Goal: Obtain resource: Download file/media

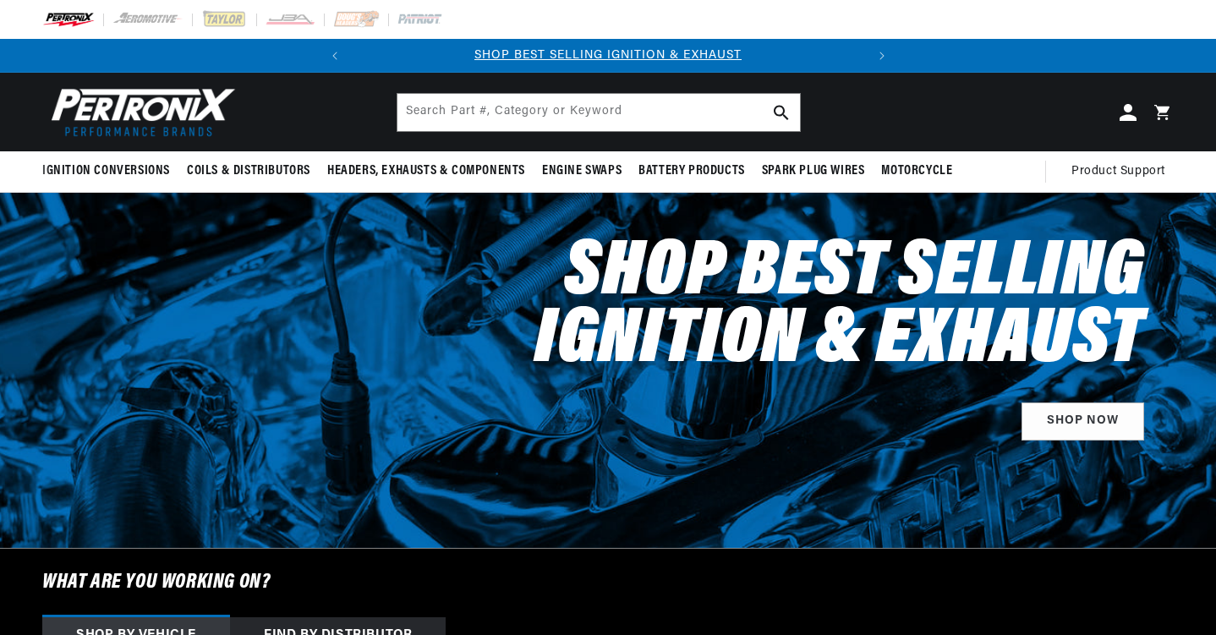
scroll to position [0, 283]
click at [240, 171] on span "Coils & Distributors" at bounding box center [248, 171] width 123 height 18
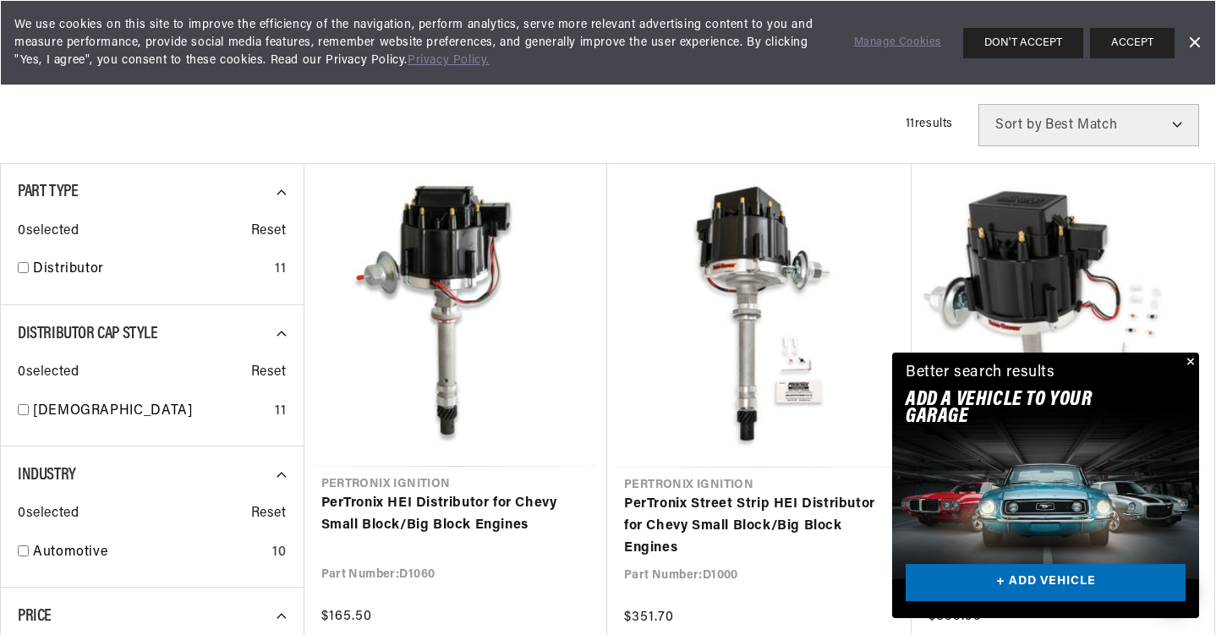
click at [1191, 359] on div "Close dialog FIND THE RIGHT PARTS Take our quick quiz using the button below, a…" at bounding box center [608, 317] width 1216 height 635
click at [1191, 359] on button "Close" at bounding box center [1189, 363] width 20 height 20
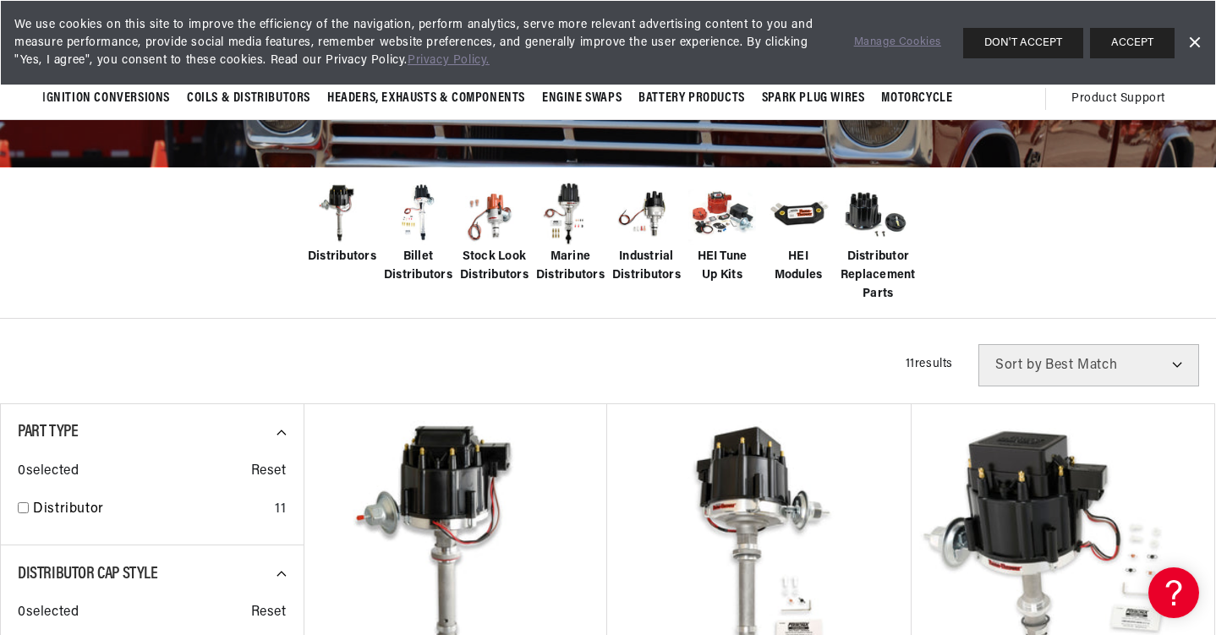
click at [500, 258] on span "Stock Look Distributors" at bounding box center [494, 267] width 68 height 38
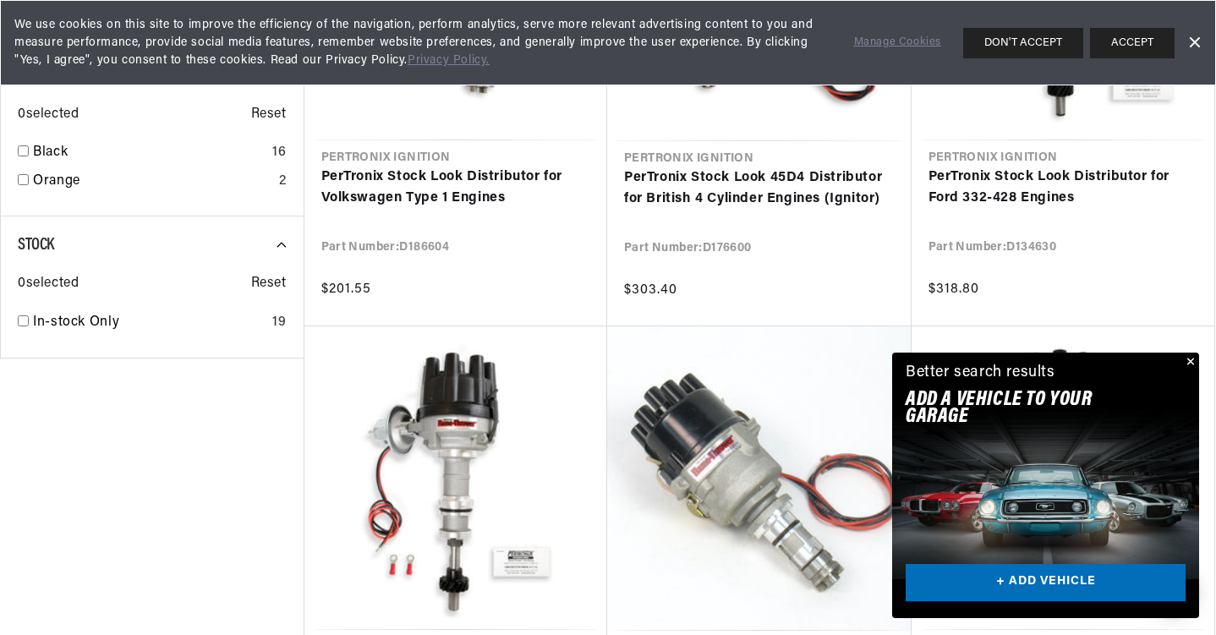
click at [1190, 358] on button "Close" at bounding box center [1189, 363] width 20 height 20
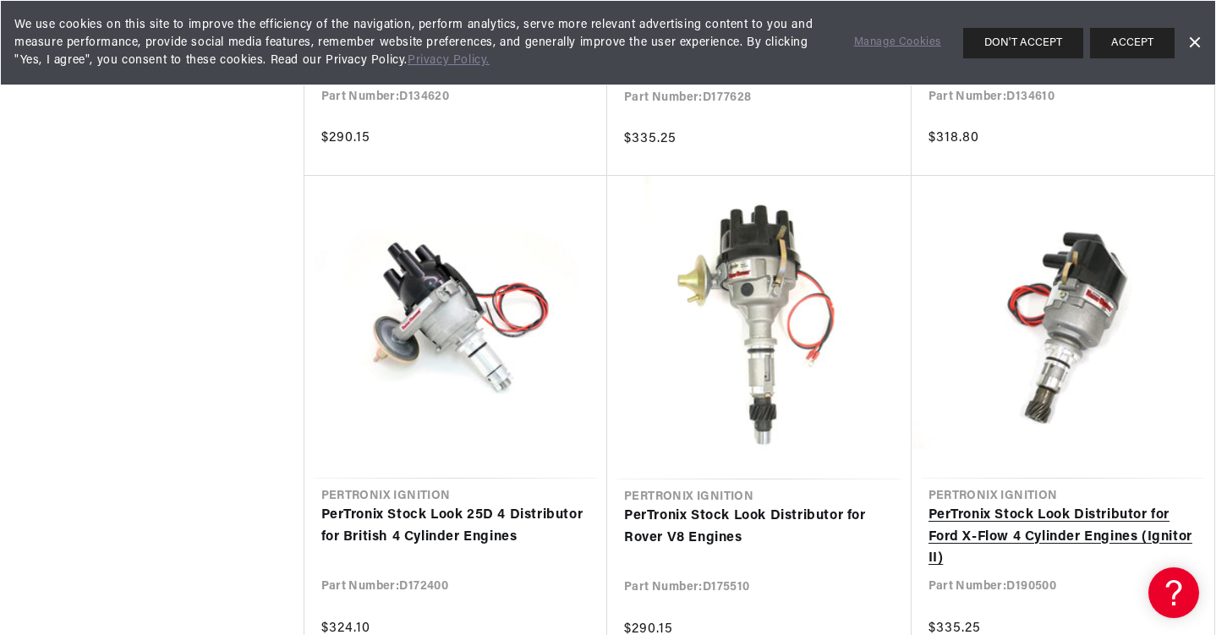
scroll to position [2019, 0]
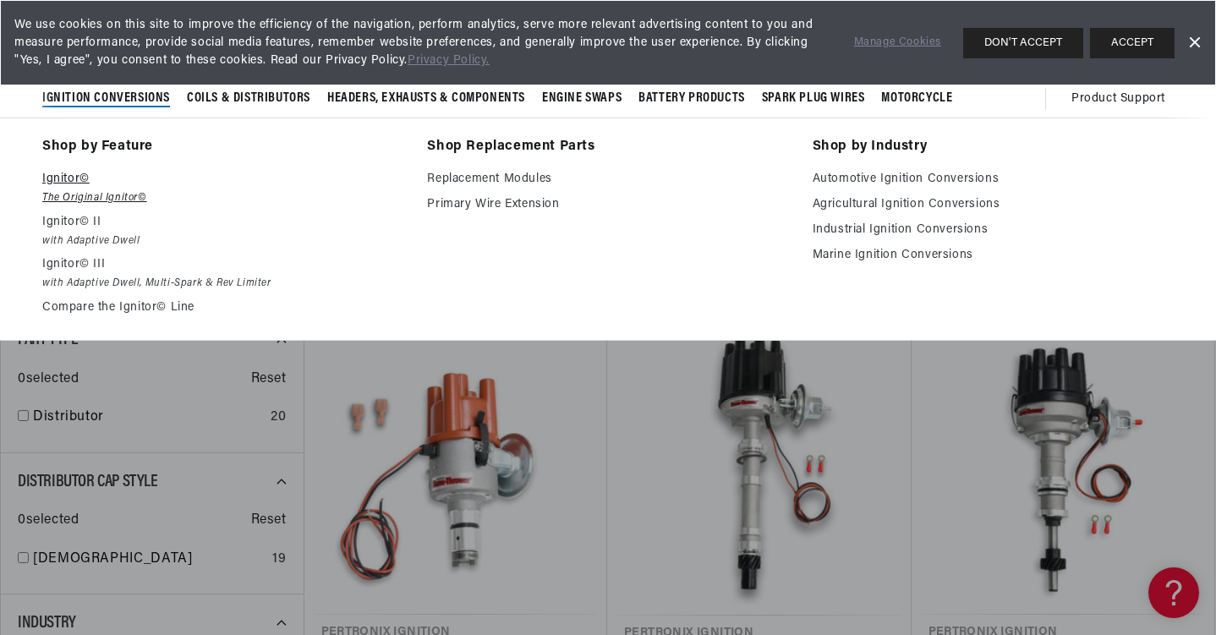
scroll to position [0, 512]
click at [82, 237] on em "with Adaptive Dwell" at bounding box center [222, 241] width 361 height 18
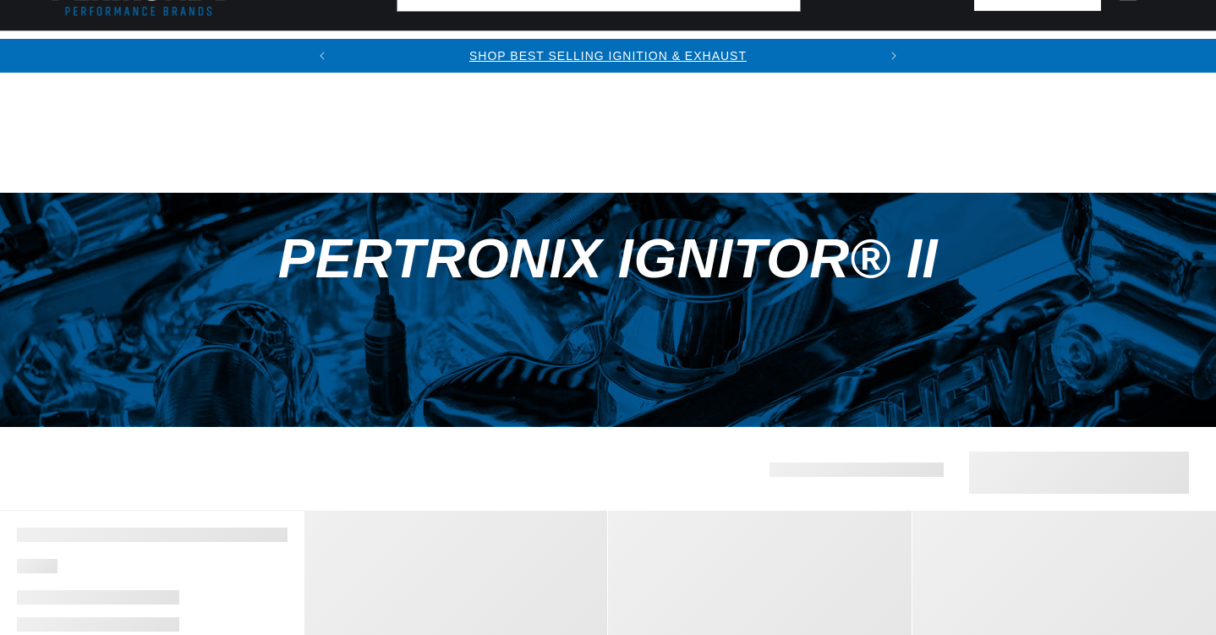
scroll to position [436, 0]
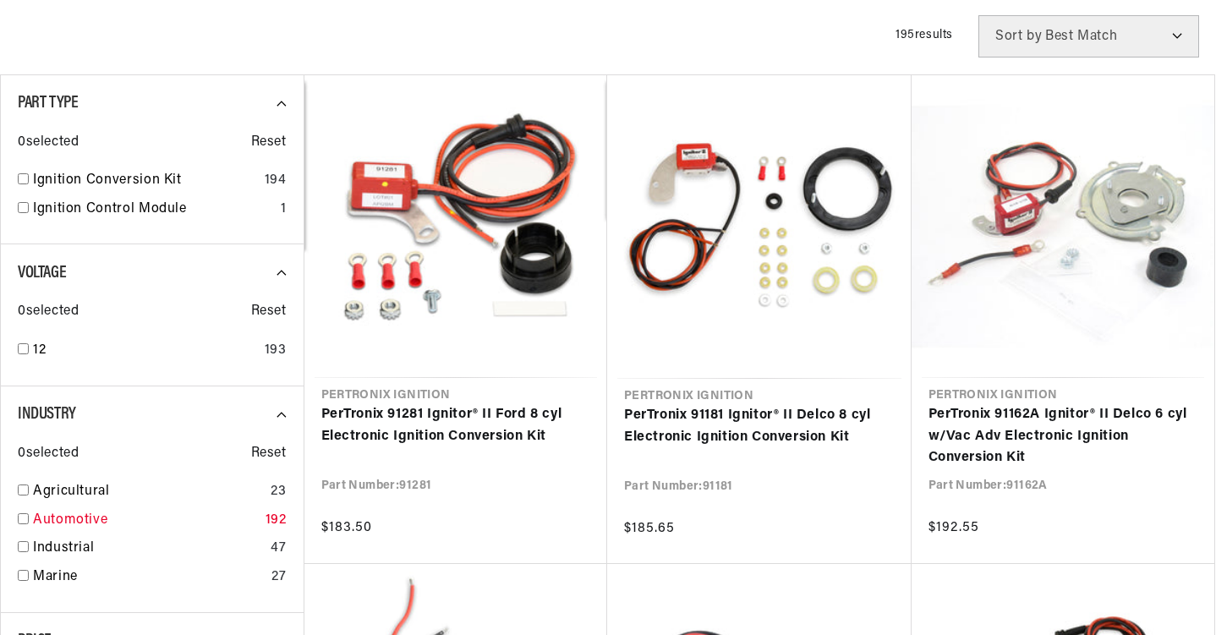
click at [21, 518] on input "checkbox" at bounding box center [23, 518] width 11 height 11
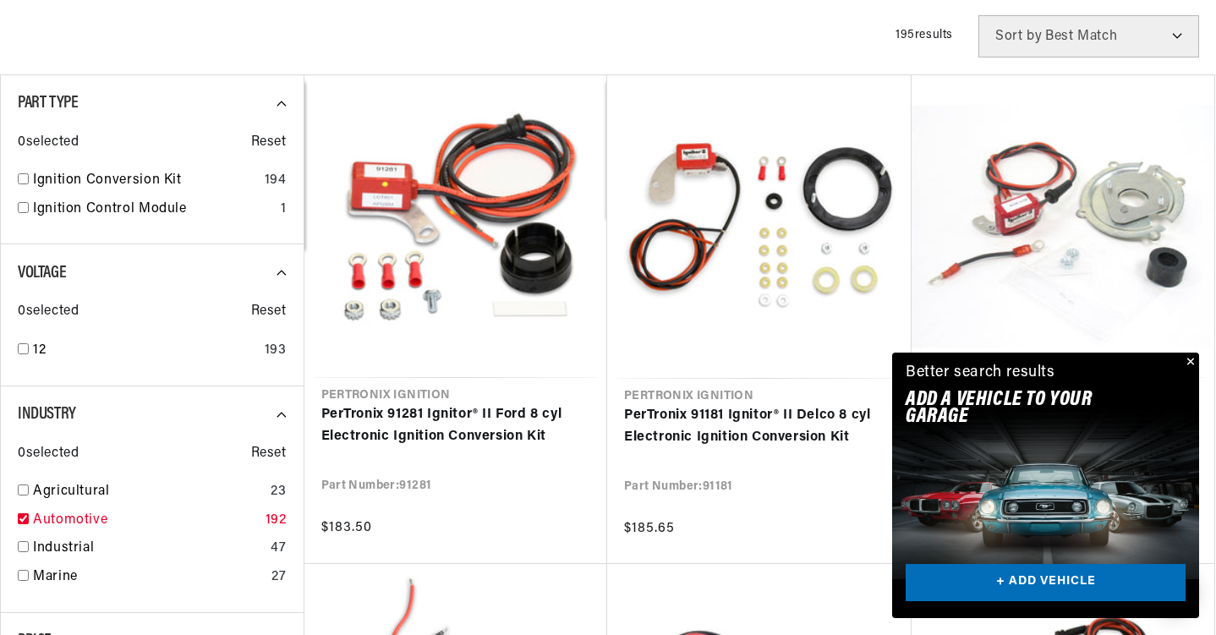
checkbox input "true"
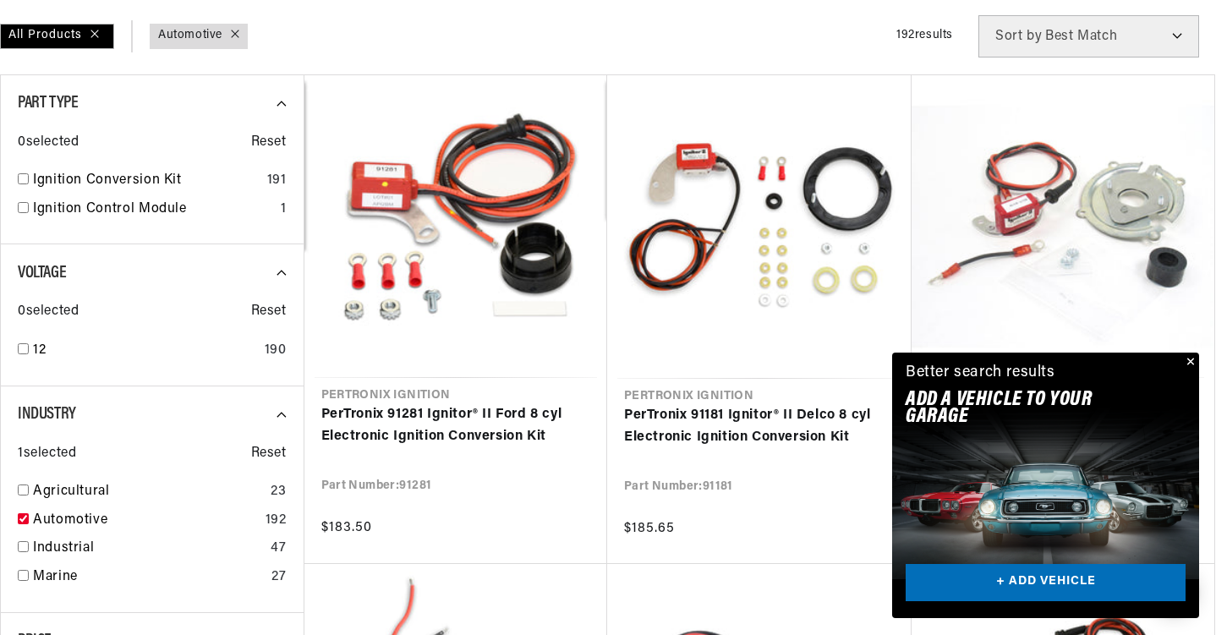
scroll to position [0, 512]
click at [1191, 358] on button "Close" at bounding box center [1189, 363] width 20 height 20
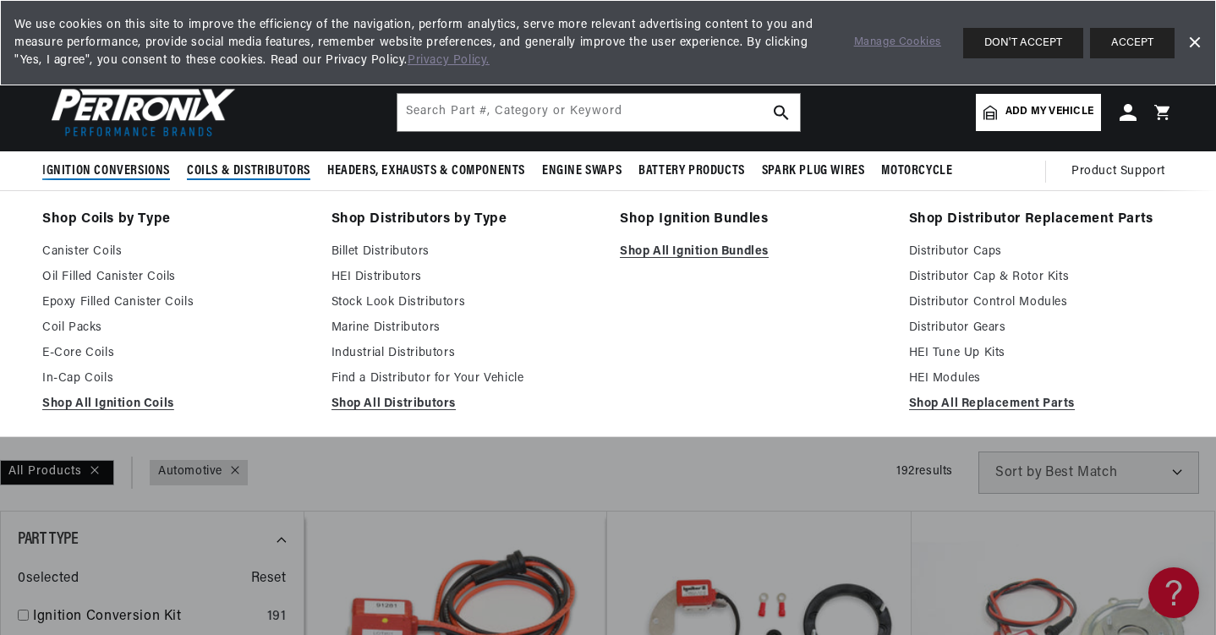
scroll to position [0, 0]
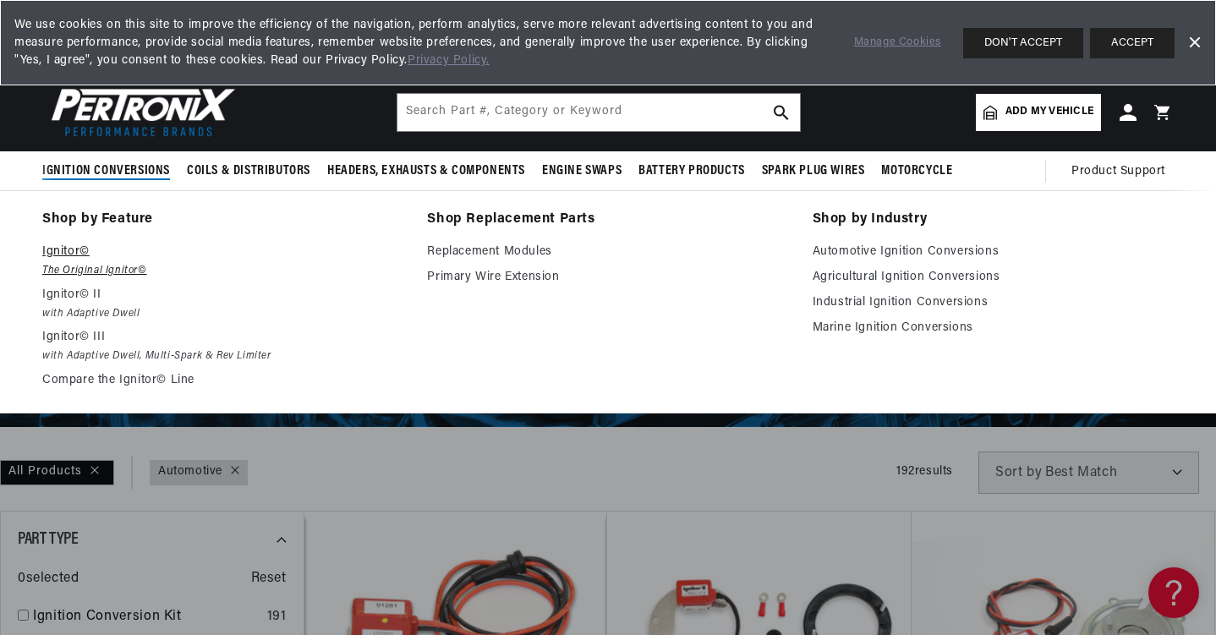
click at [73, 256] on p "Ignitor©" at bounding box center [222, 252] width 361 height 20
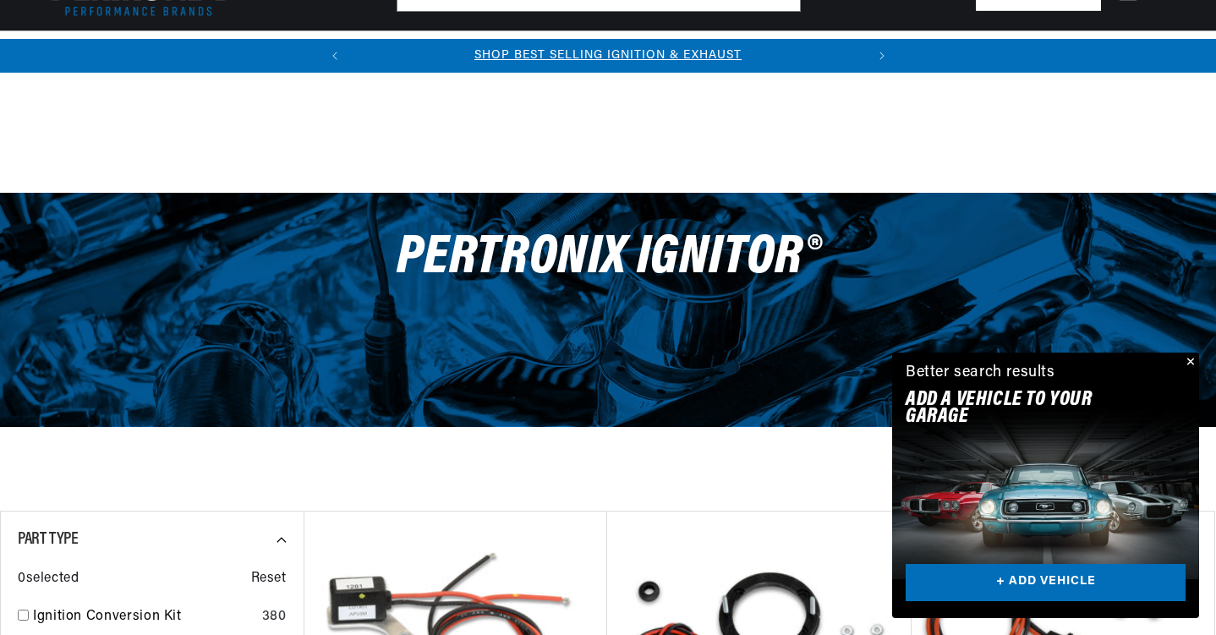
click at [1191, 358] on button "Close" at bounding box center [1189, 363] width 20 height 20
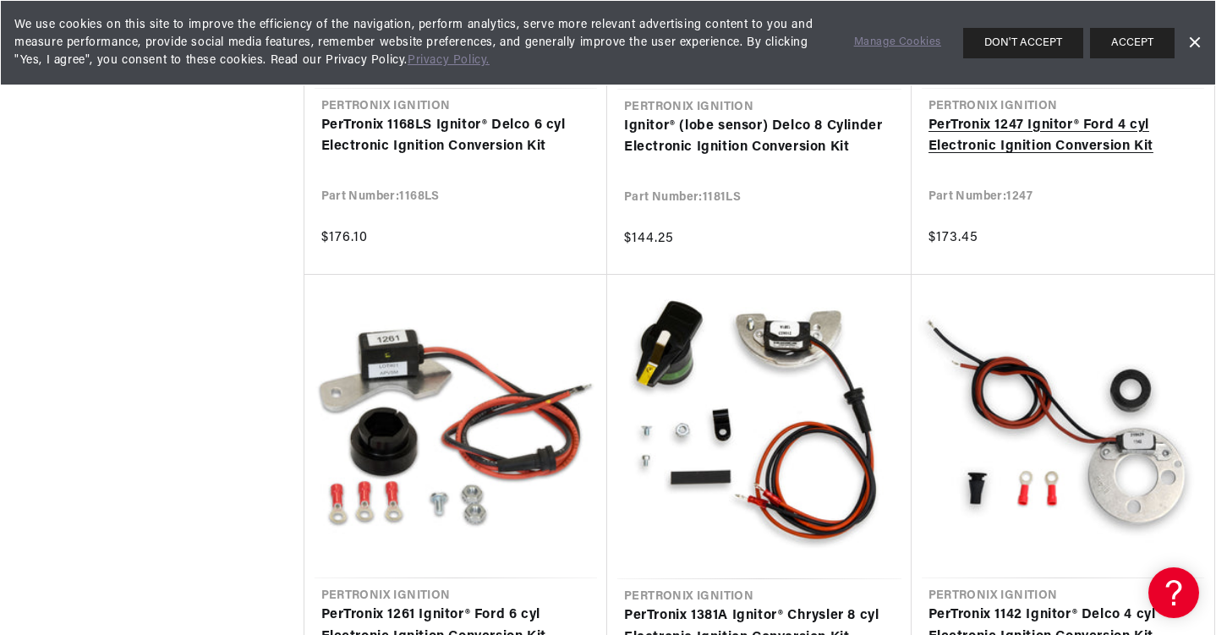
scroll to position [1707, 0]
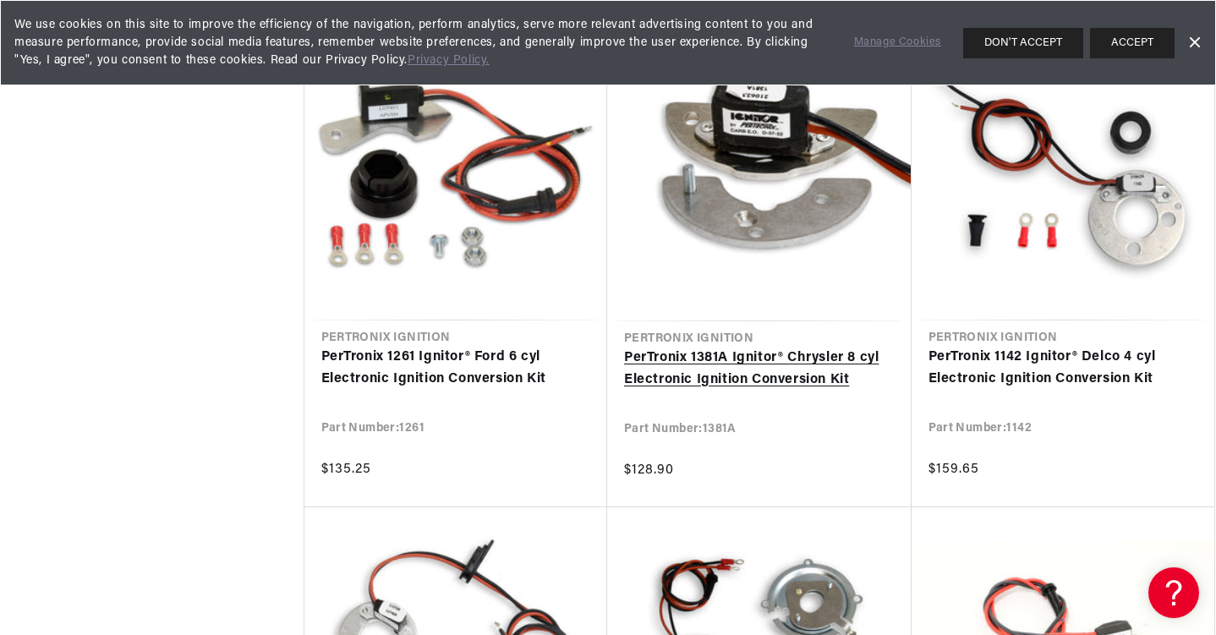
click at [716, 355] on link "PerTronix 1381A Ignitor® Chrysler 8 cyl Electronic Ignition Conversion Kit" at bounding box center [759, 368] width 271 height 43
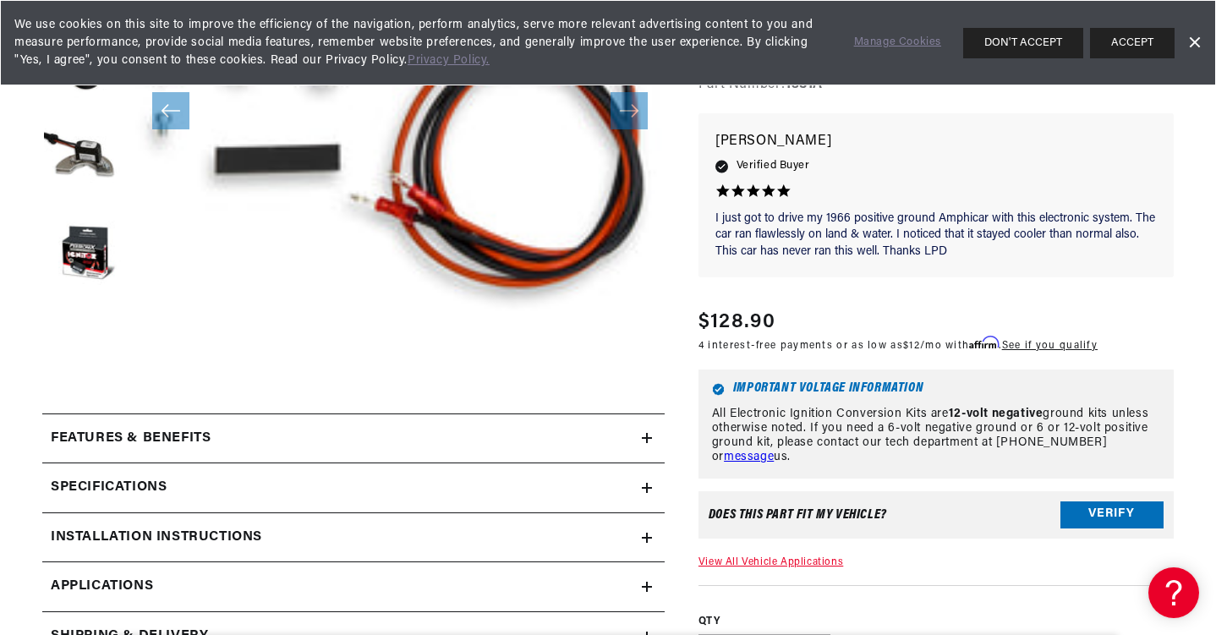
scroll to position [558, 0]
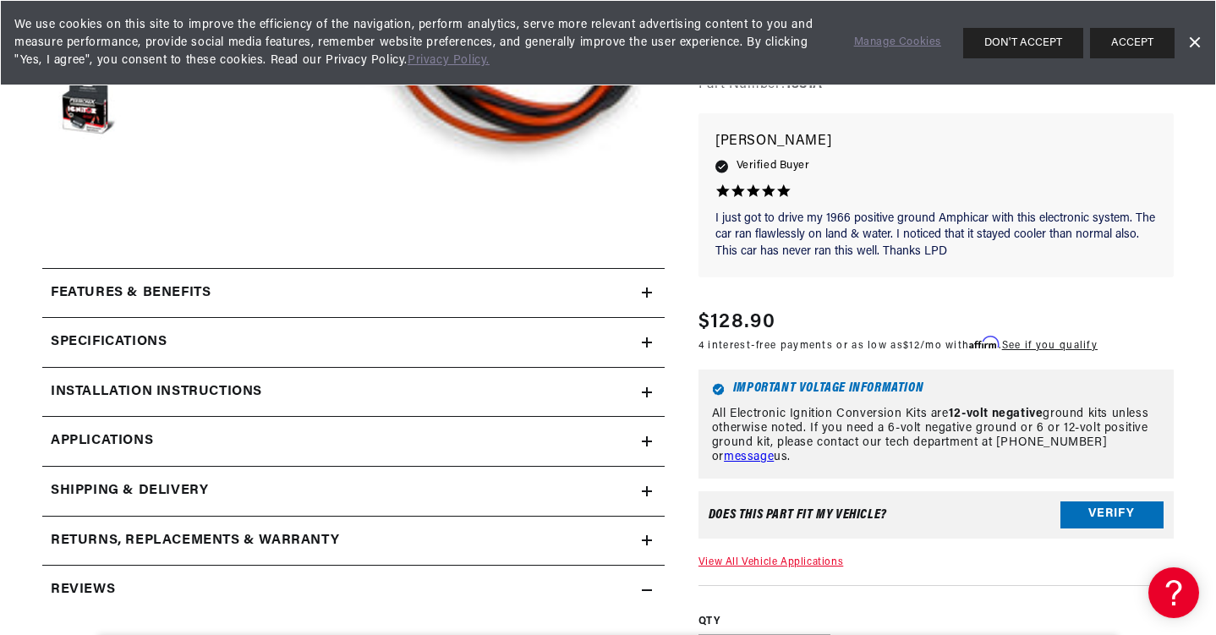
click at [649, 387] on icon at bounding box center [647, 392] width 10 height 10
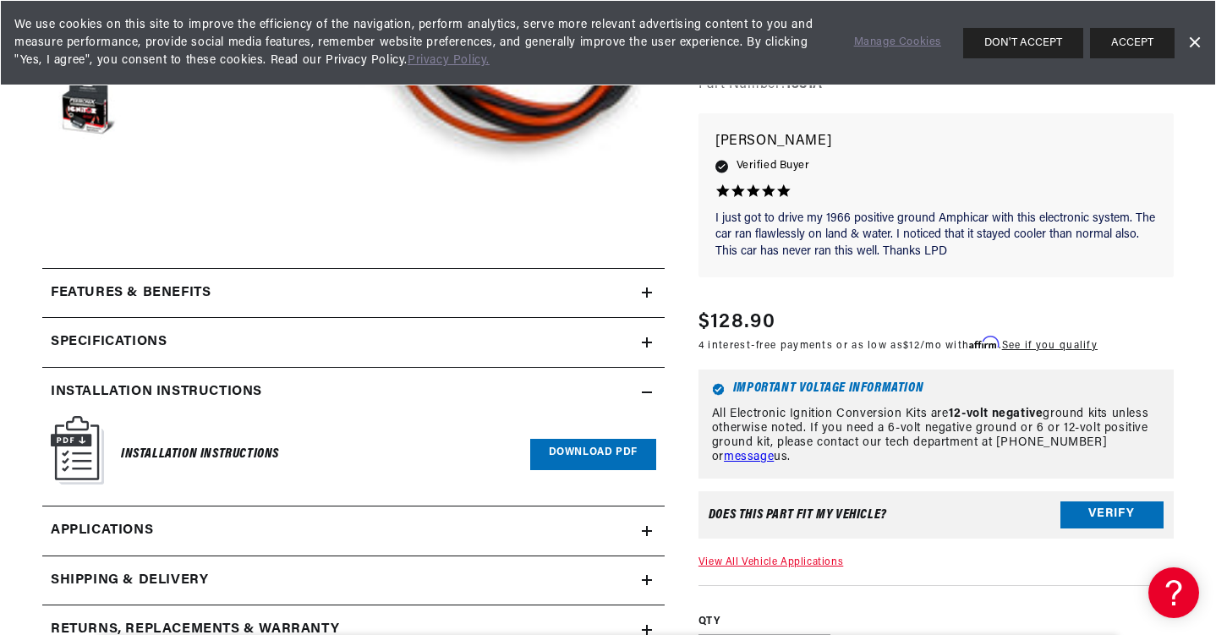
scroll to position [0, 512]
click at [90, 456] on img at bounding box center [77, 450] width 53 height 68
click at [79, 436] on img at bounding box center [77, 450] width 53 height 68
click at [586, 456] on link "Download PDF" at bounding box center [593, 454] width 126 height 31
